Goal: Navigation & Orientation: Find specific page/section

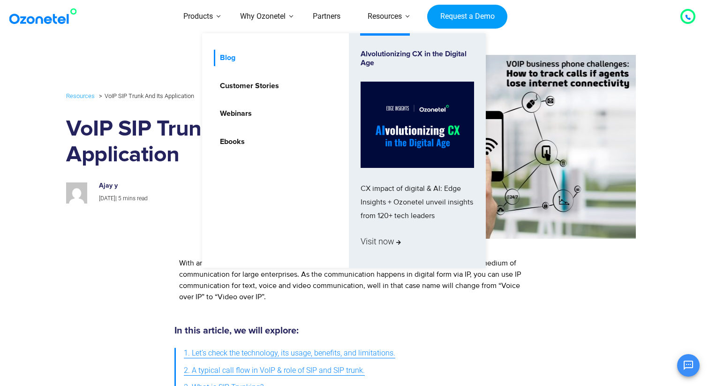
click at [232, 61] on link "Blog" at bounding box center [225, 58] width 23 height 16
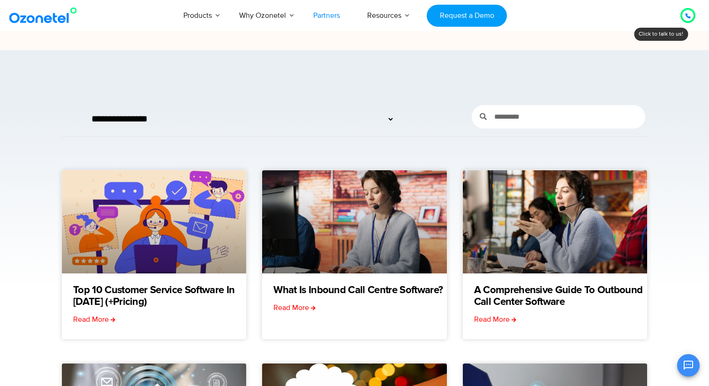
click at [337, 24] on link "Partners" at bounding box center [327, 15] width 54 height 31
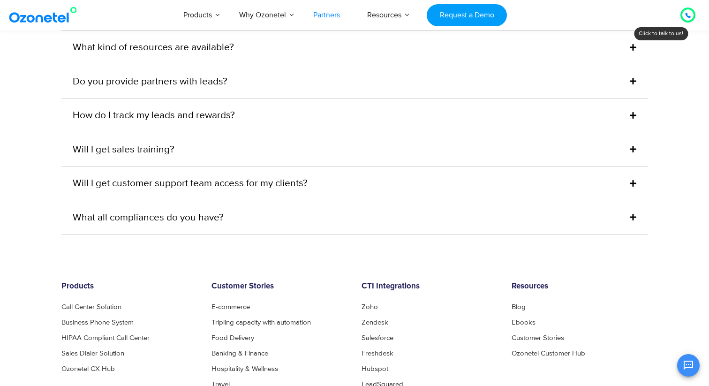
scroll to position [2446, 0]
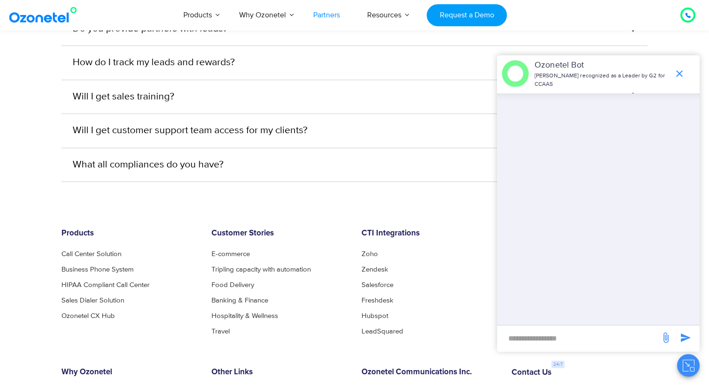
click at [679, 72] on icon "end chat or minimize" at bounding box center [680, 73] width 7 height 7
